Goal: Transaction & Acquisition: Purchase product/service

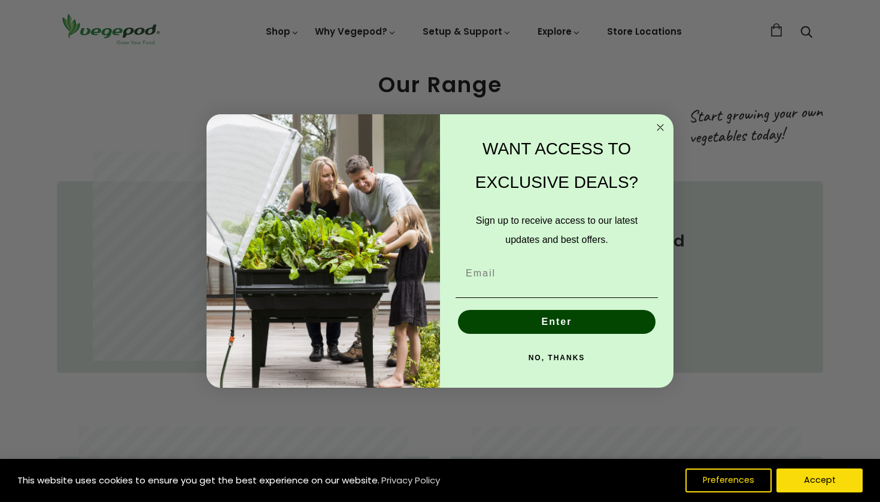
scroll to position [596, 0]
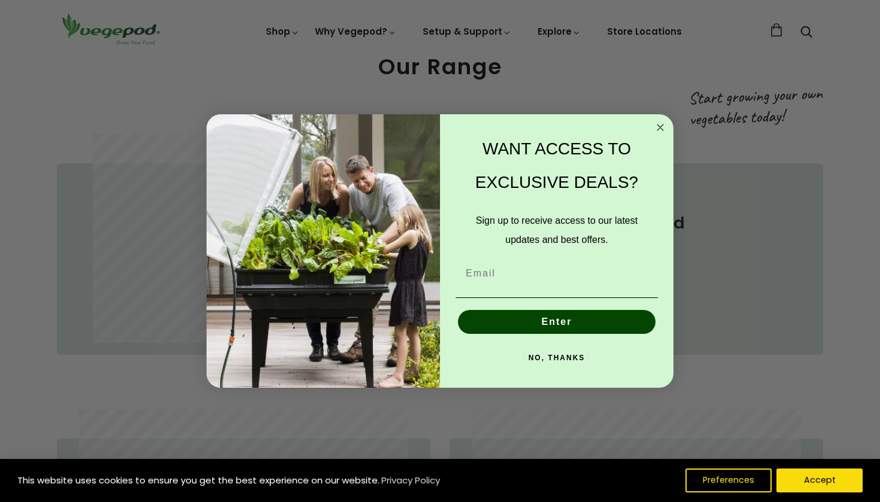
click at [664, 126] on circle "Close dialog" at bounding box center [661, 128] width 14 height 14
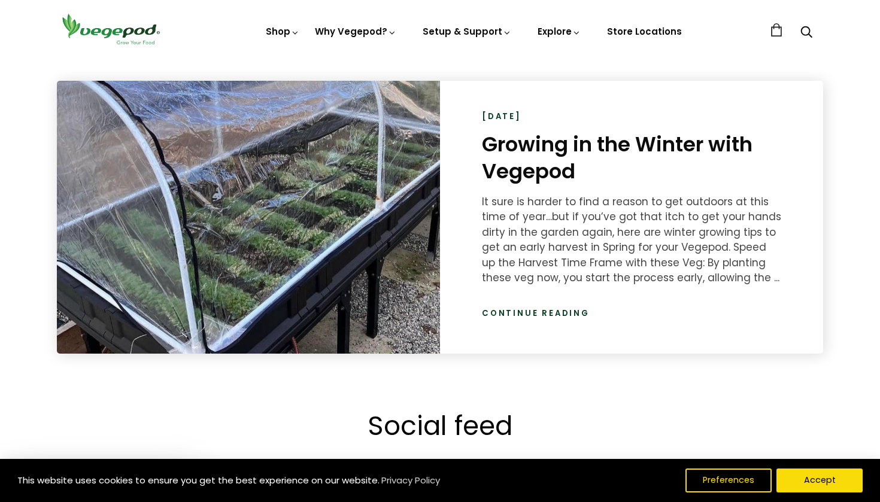
scroll to position [1792, 0]
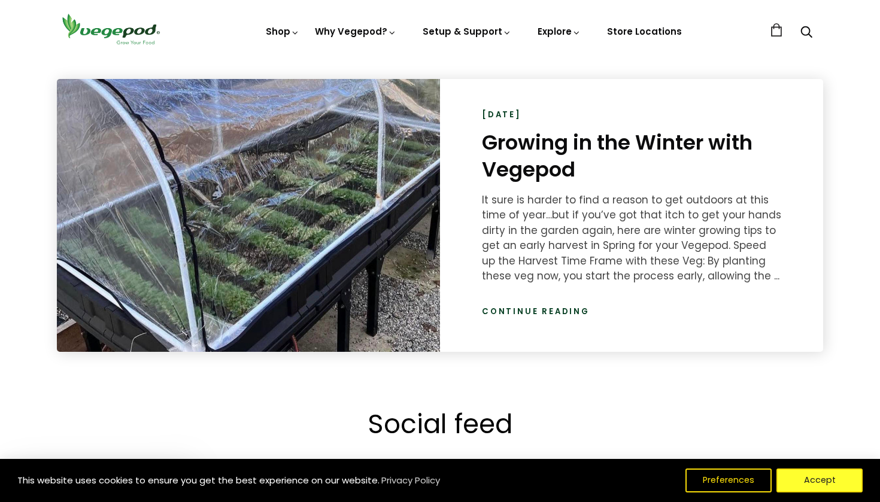
click at [831, 484] on button "Accept" at bounding box center [819, 481] width 86 height 24
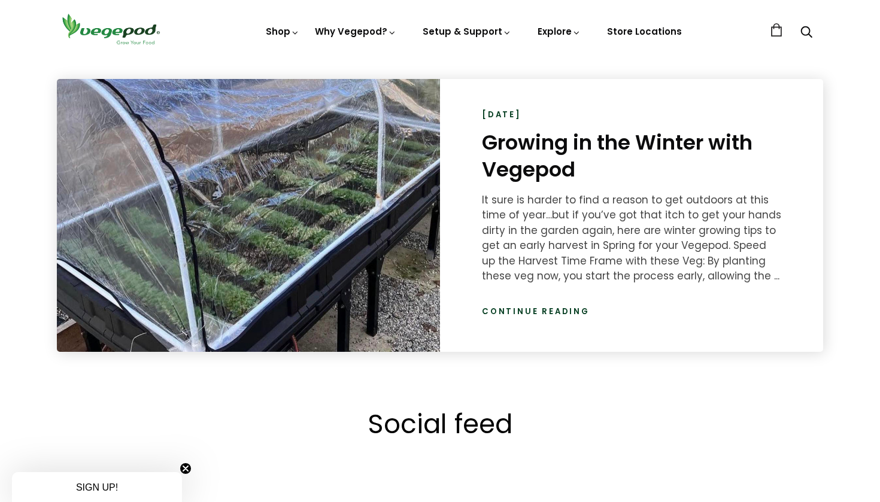
scroll to position [0, 630]
click at [534, 309] on link "Continue reading" at bounding box center [536, 312] width 108 height 12
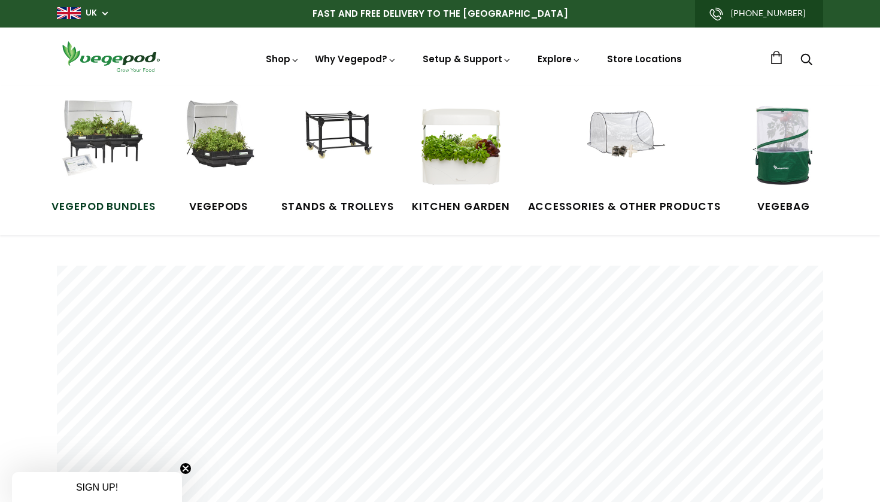
click at [99, 136] on img at bounding box center [104, 146] width 90 height 90
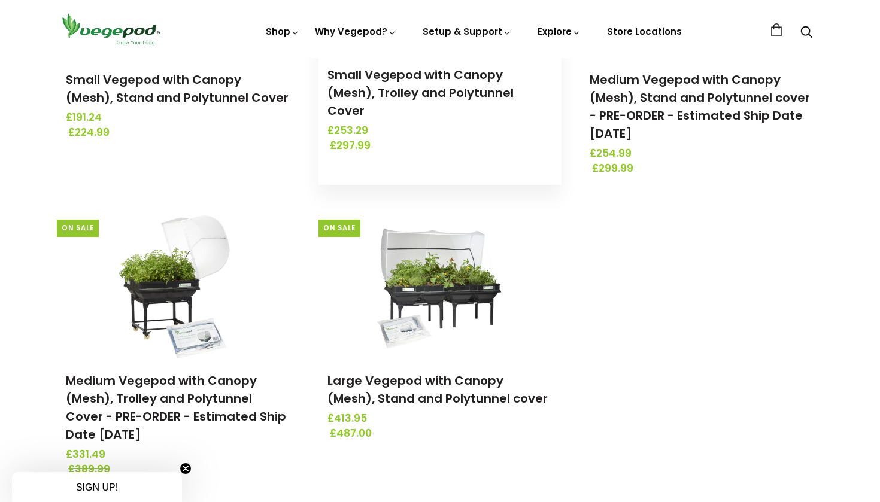
scroll to position [323, 0]
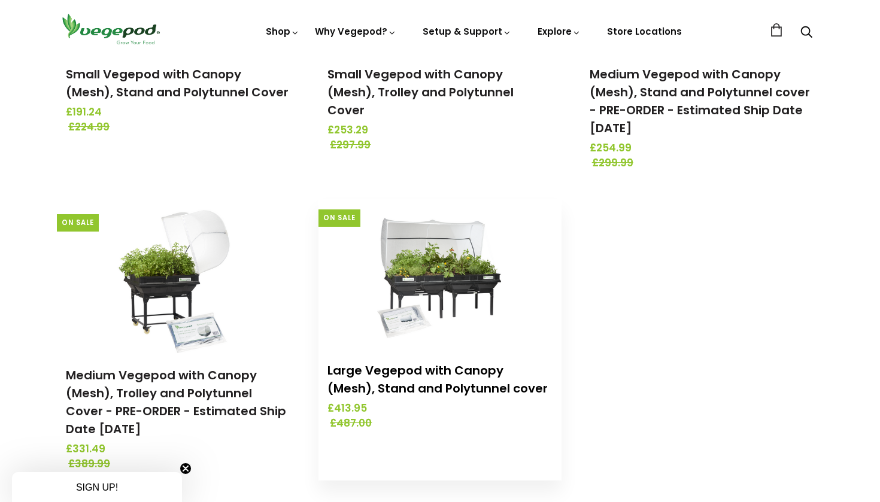
click at [425, 367] on link "Large Vegepod with Canopy (Mesh), Stand and Polytunnel cover" at bounding box center [437, 379] width 220 height 35
